Goal: Task Accomplishment & Management: Complete application form

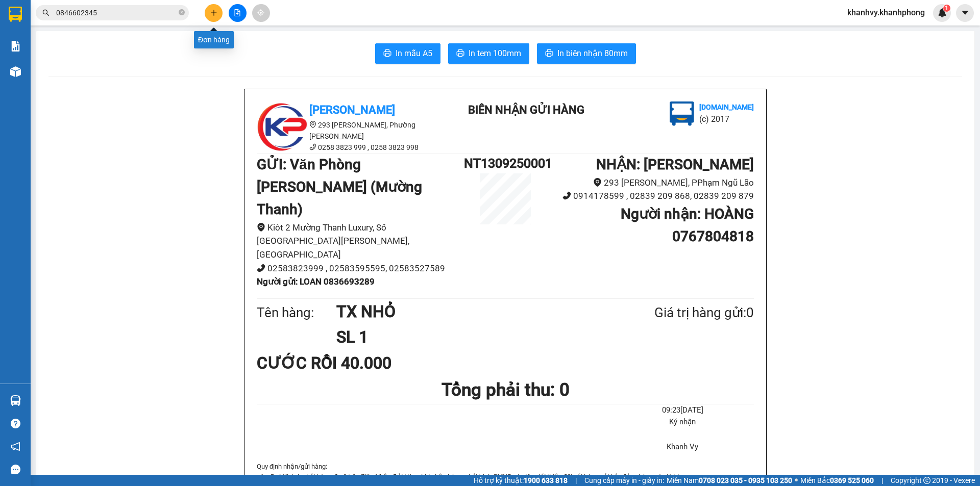
click at [211, 16] on button at bounding box center [214, 13] width 18 height 18
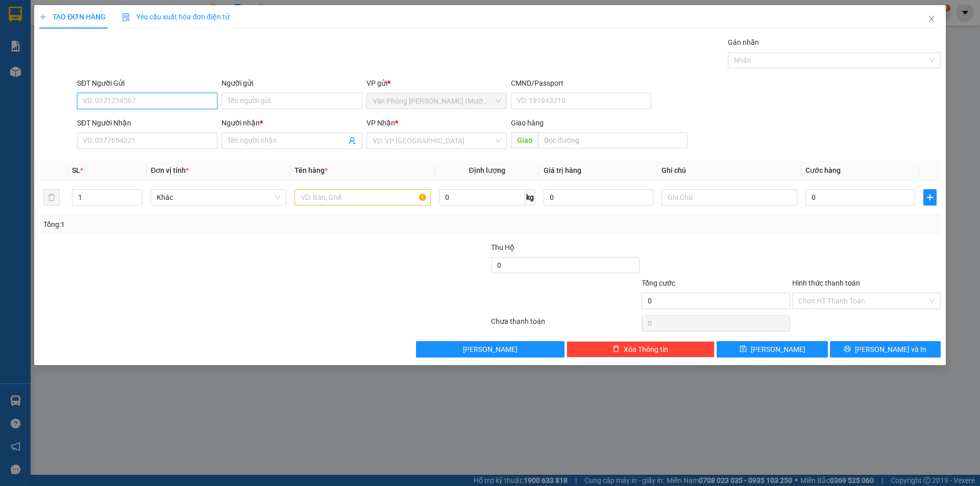
click at [109, 103] on input "SĐT Người Gửi" at bounding box center [147, 101] width 140 height 16
type input "0942880108"
click at [263, 106] on input "Người gửi" at bounding box center [291, 101] width 140 height 16
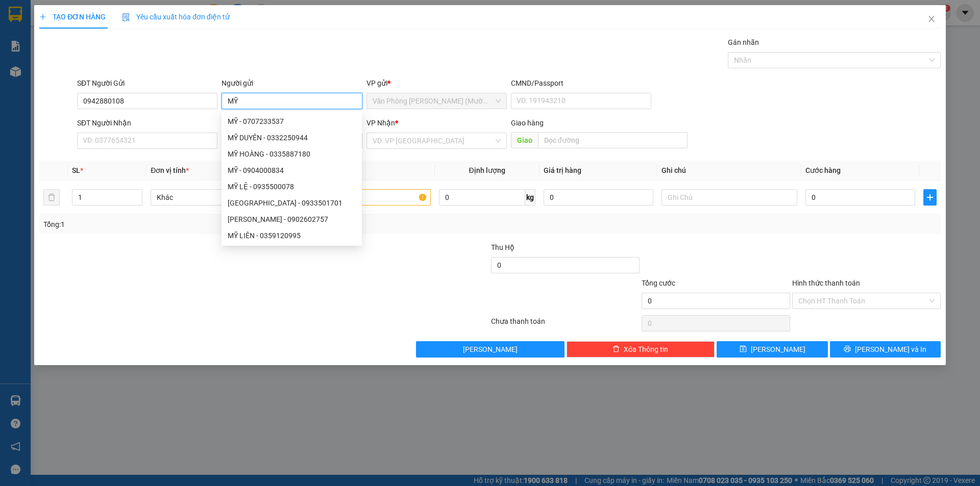
drag, startPoint x: 228, startPoint y: 95, endPoint x: 238, endPoint y: 104, distance: 13.0
click at [229, 96] on input "MỸ" at bounding box center [291, 101] width 140 height 16
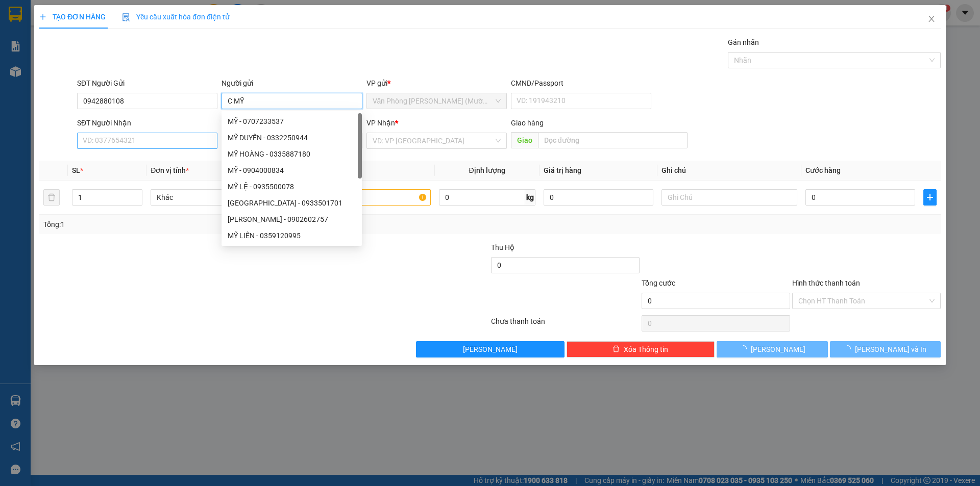
type input "C MỸ"
click at [163, 141] on input "SĐT Người Nhận" at bounding box center [147, 141] width 140 height 16
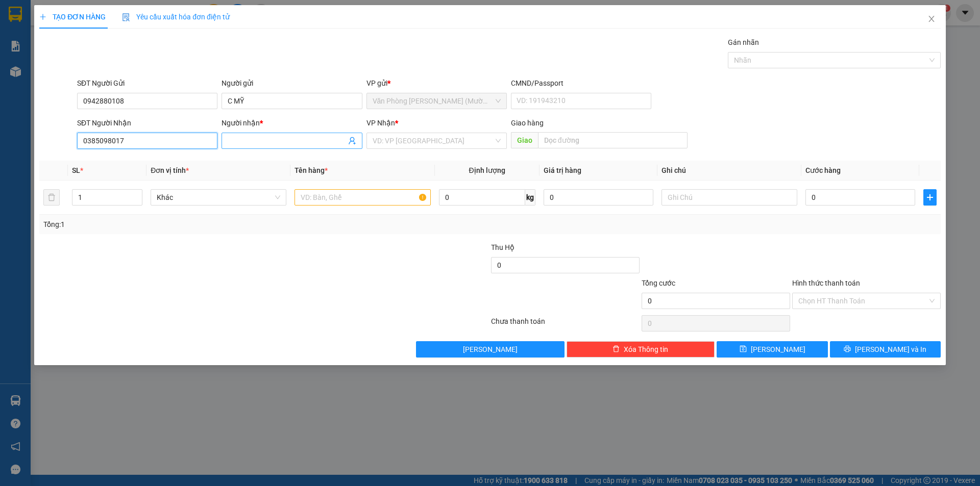
type input "0385098017"
click at [303, 147] on span at bounding box center [291, 141] width 140 height 16
type input "C QUỲNH"
click at [415, 141] on input "search" at bounding box center [432, 140] width 121 height 15
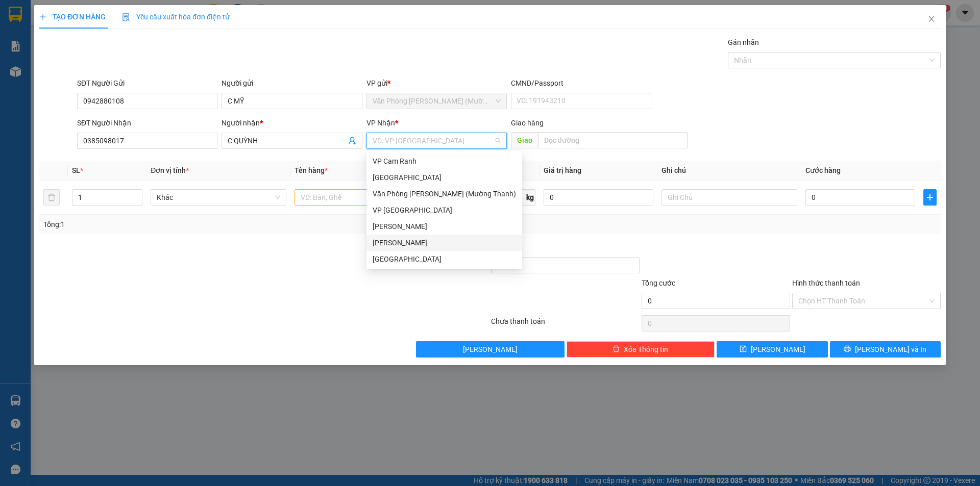
click at [395, 245] on div "[PERSON_NAME]" at bounding box center [443, 242] width 143 height 11
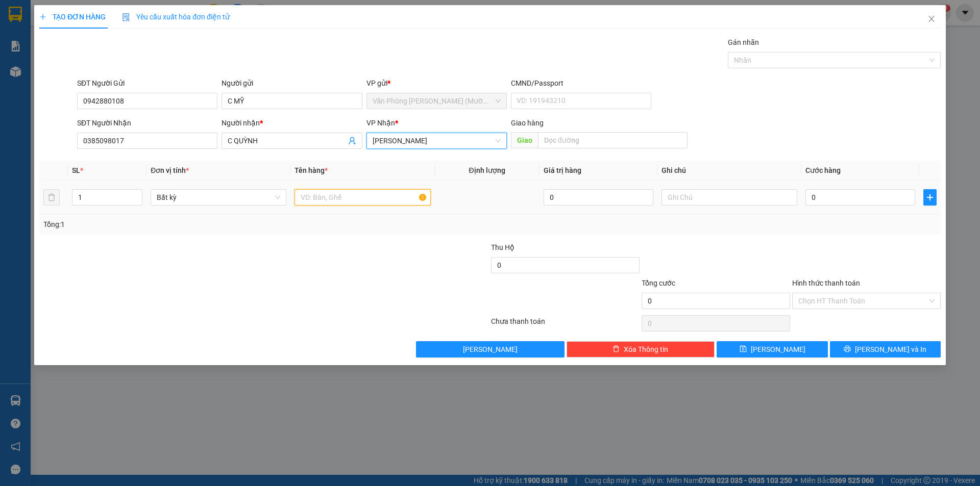
click at [334, 198] on input "text" at bounding box center [362, 197] width 136 height 16
type input "XE VISION BỌC 2 MẶT"
click at [366, 258] on div at bounding box center [414, 260] width 151 height 36
click at [377, 199] on input "XE VISION BỌC 2 MẶT" at bounding box center [362, 197] width 136 height 16
click at [831, 198] on input "0" at bounding box center [860, 197] width 110 height 16
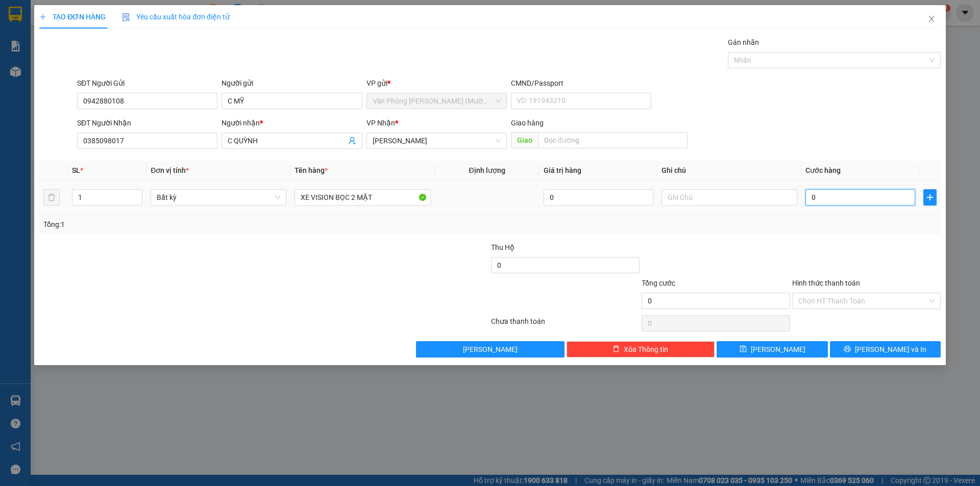
type input "4"
type input "40"
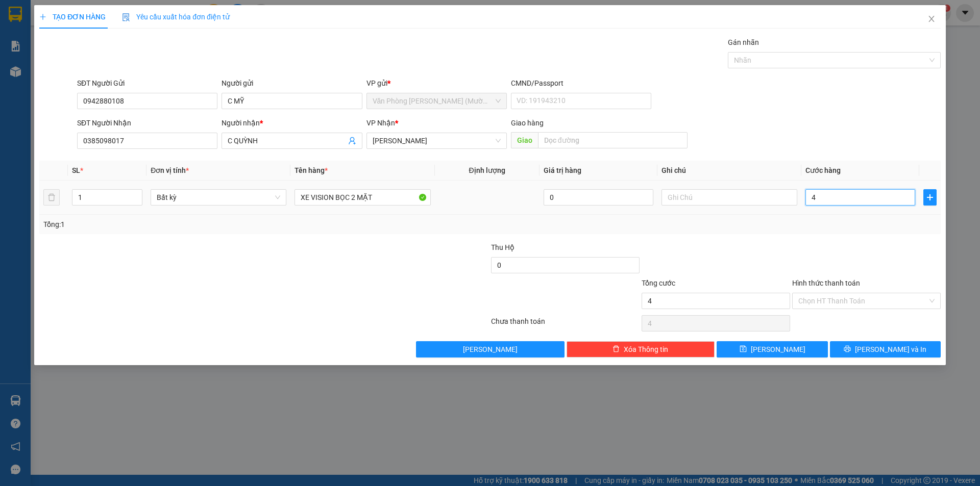
type input "40"
type input "400"
type input "4.000"
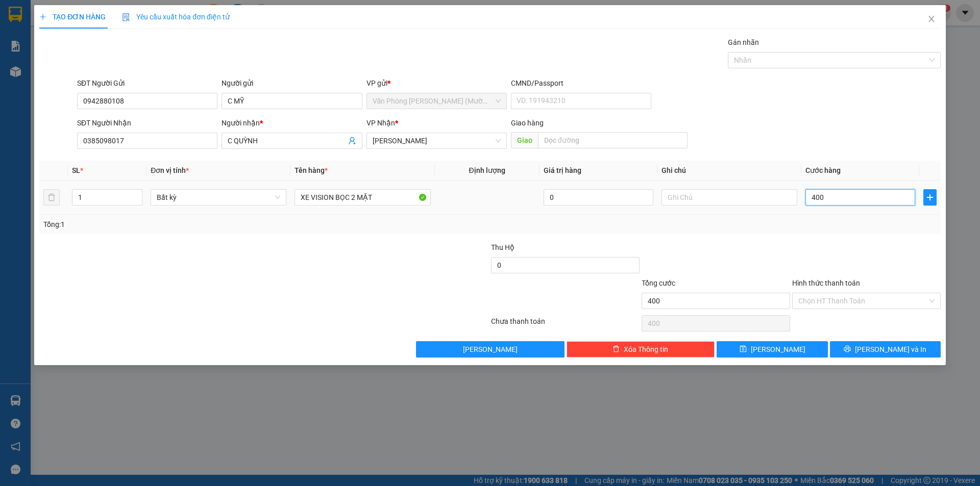
type input "4.000"
type input "40.000"
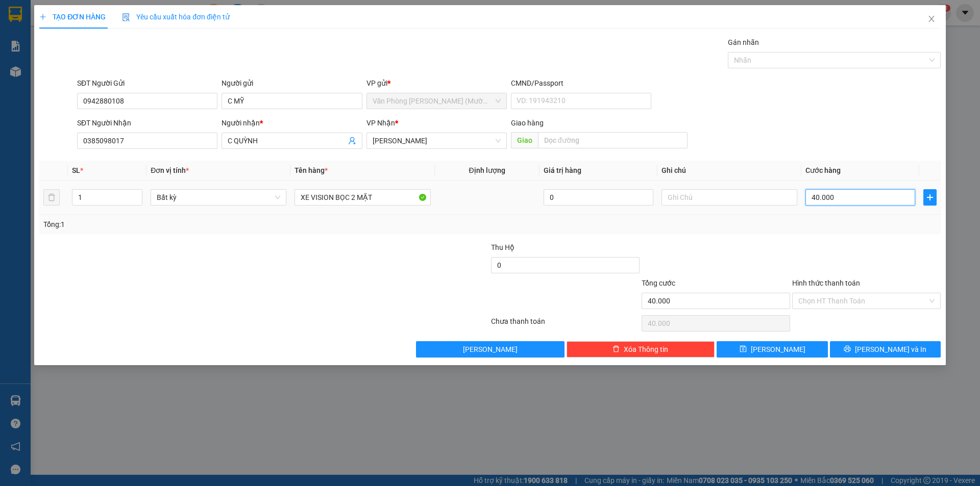
type input "400.000"
click at [802, 239] on div "Transit Pickup Surcharge Ids Transit Deliver Surcharge Ids Transit Deliver Surc…" at bounding box center [489, 197] width 901 height 321
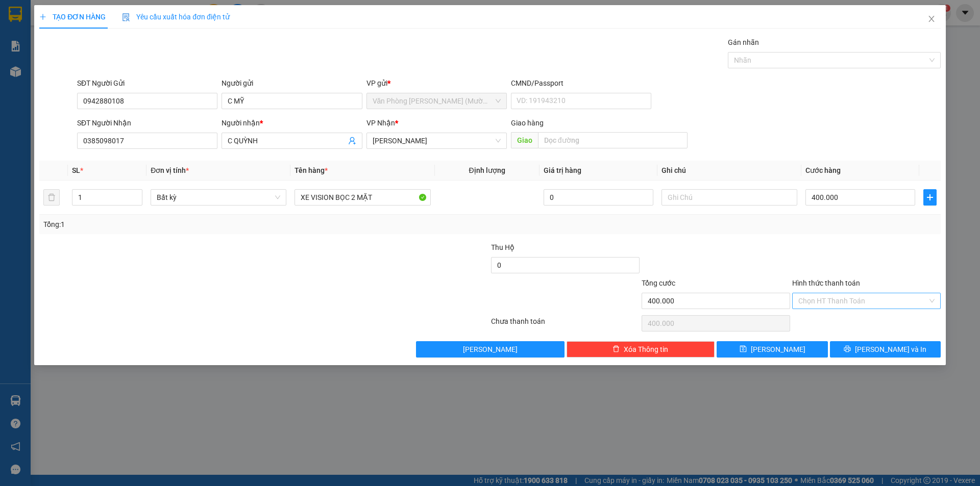
click at [848, 306] on input "Hình thức thanh toán" at bounding box center [862, 300] width 129 height 15
click at [830, 320] on div "Tại văn phòng" at bounding box center [866, 321] width 136 height 11
click at [820, 227] on div "Tổng: 1" at bounding box center [489, 224] width 893 height 11
click at [853, 301] on span "Tại văn phòng" at bounding box center [866, 300] width 136 height 15
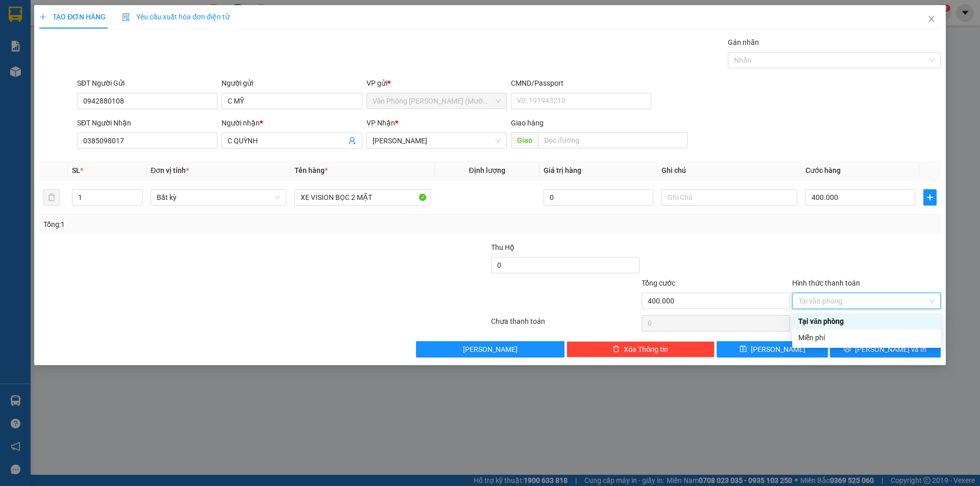
click at [845, 323] on div "Tại văn phòng" at bounding box center [866, 321] width 136 height 11
click at [925, 302] on span "Tại văn phòng" at bounding box center [866, 300] width 136 height 15
type input "400.000"
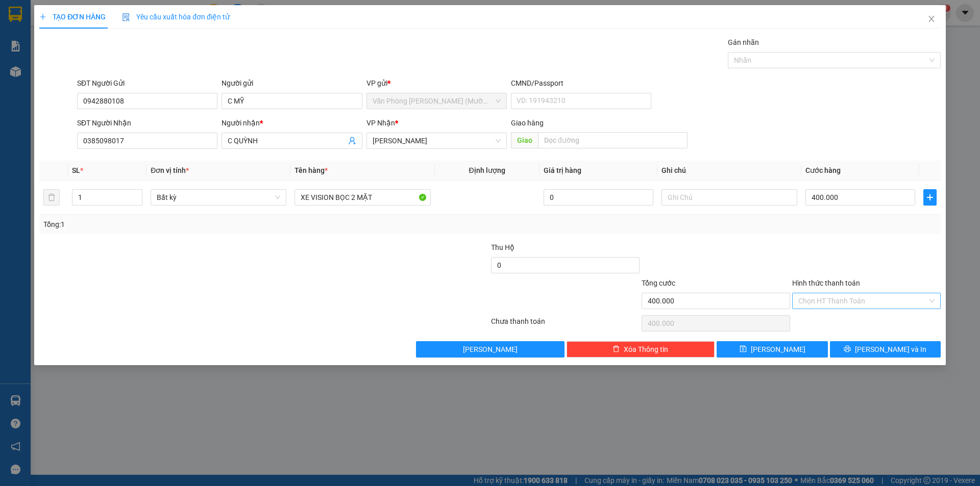
click at [880, 253] on div at bounding box center [866, 260] width 151 height 36
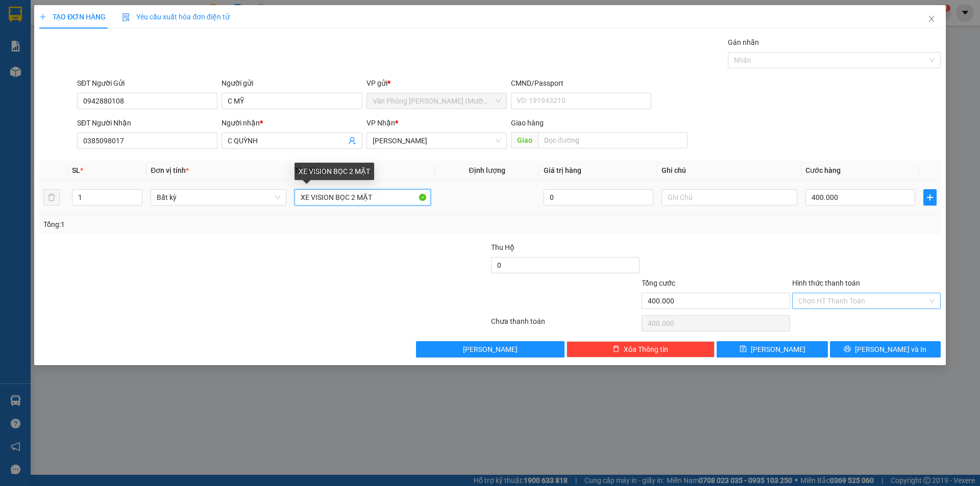
click at [394, 200] on input "XE VISION BỌC 2 MẶT" at bounding box center [362, 197] width 136 height 16
type input "XE VISION BỌC 2 MẶT - ĐÃ TT BỌC"
click at [383, 320] on div at bounding box center [264, 323] width 452 height 20
click at [795, 247] on div at bounding box center [866, 260] width 151 height 36
click at [780, 263] on div at bounding box center [715, 260] width 151 height 36
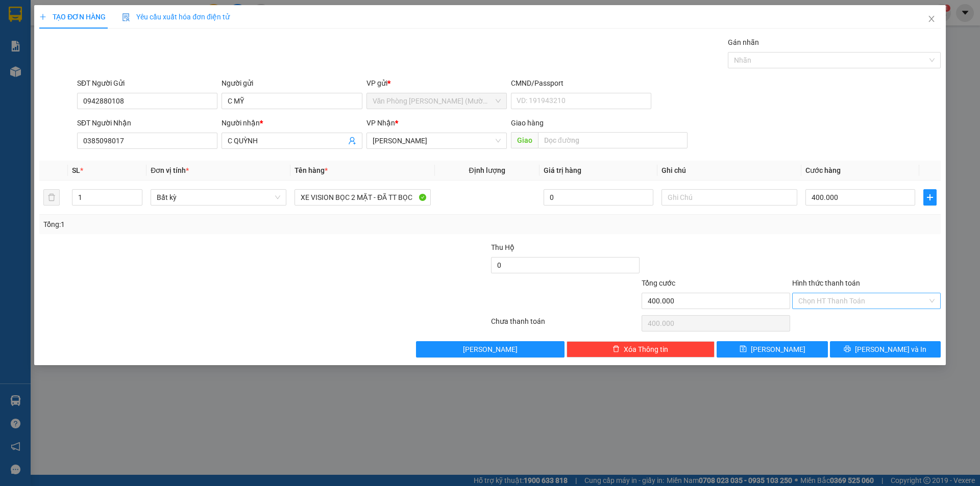
click at [839, 302] on input "Hình thức thanh toán" at bounding box center [862, 300] width 129 height 15
click at [823, 250] on div at bounding box center [866, 260] width 151 height 36
click at [822, 249] on div at bounding box center [866, 260] width 151 height 36
click at [829, 252] on div at bounding box center [866, 260] width 151 height 36
click at [857, 297] on input "Hình thức thanh toán" at bounding box center [862, 300] width 129 height 15
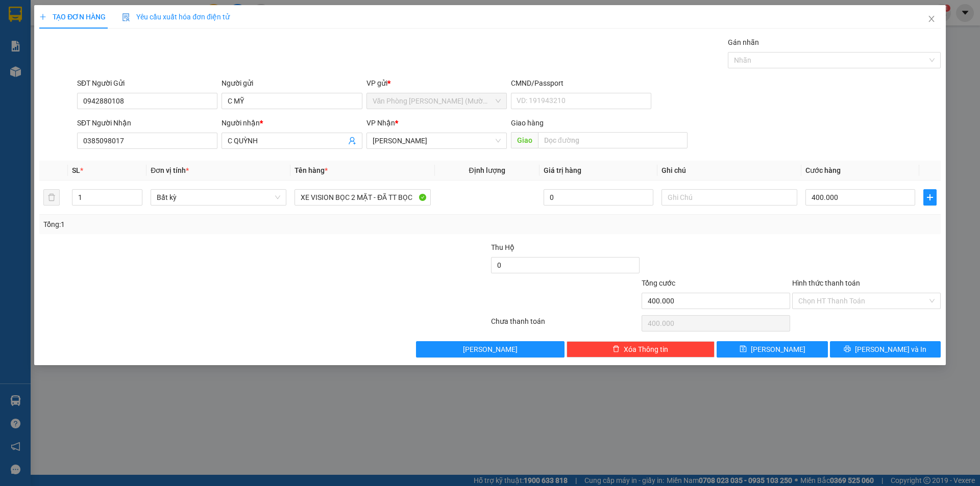
click at [813, 223] on div "Tổng: 1" at bounding box center [489, 224] width 893 height 11
click at [843, 236] on div "Transit Pickup Surcharge Ids Transit Deliver Surcharge Ids Transit Deliver Surc…" at bounding box center [489, 197] width 901 height 321
click at [349, 239] on div "Transit Pickup Surcharge Ids Transit Deliver Surcharge Ids Transit Deliver Surc…" at bounding box center [489, 197] width 901 height 321
click at [820, 255] on div at bounding box center [866, 260] width 151 height 36
click at [875, 349] on button "[PERSON_NAME] và In" at bounding box center [885, 349] width 111 height 16
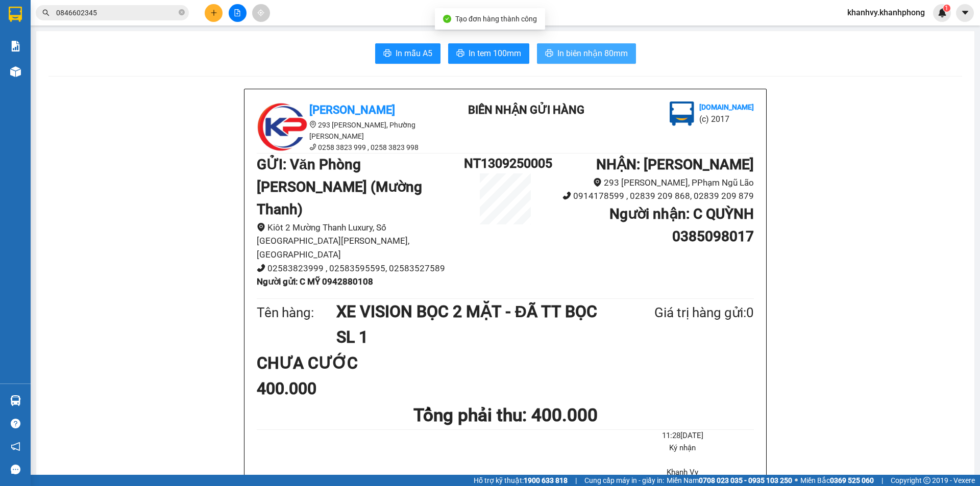
click at [580, 45] on button "In biên nhận 80mm" at bounding box center [586, 53] width 99 height 20
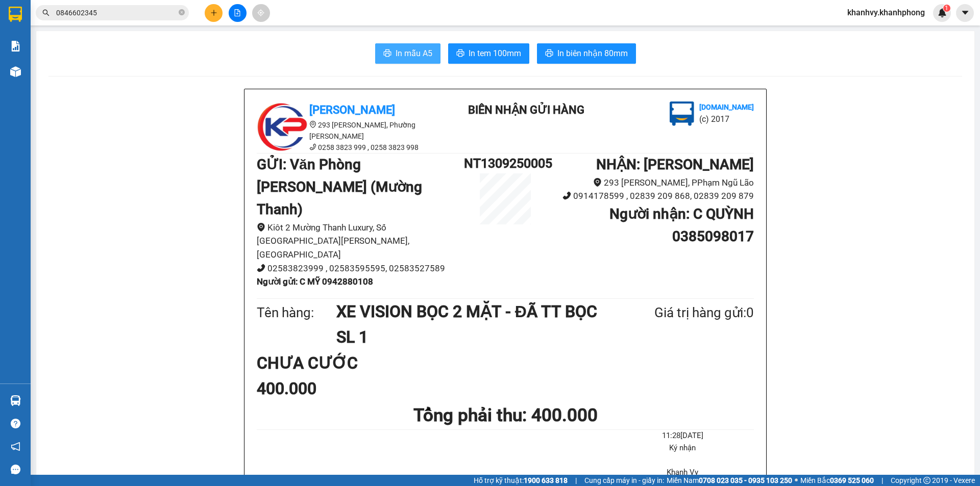
click at [414, 56] on span "In mẫu A5" at bounding box center [413, 53] width 37 height 13
